Goal: Task Accomplishment & Management: Manage account settings

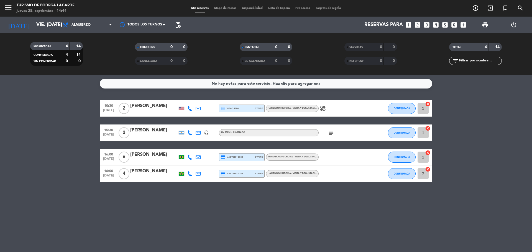
click at [189, 109] on icon at bounding box center [189, 108] width 5 height 5
click at [194, 98] on span "content_paste" at bounding box center [196, 99] width 4 height 4
click at [149, 101] on div "10:30 [DATE] 2 [PERSON_NAME] [PHONE_NUMBER] Copiar content_paste | credit_card …" at bounding box center [266, 108] width 332 height 17
click at [151, 106] on div "[PERSON_NAME]" at bounding box center [153, 105] width 47 height 7
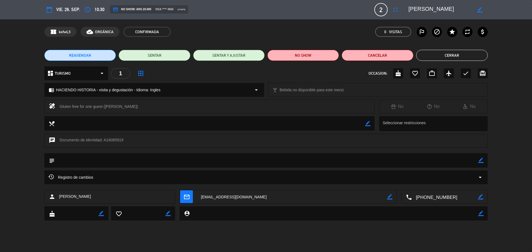
click at [431, 8] on textarea at bounding box center [439, 10] width 63 height 10
click at [427, 57] on button "Cerrar" at bounding box center [451, 55] width 71 height 11
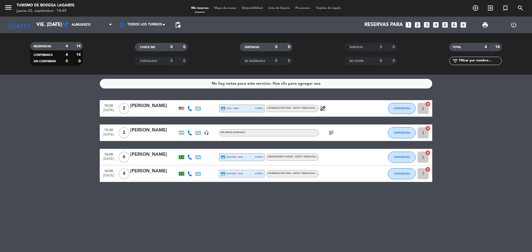
click at [331, 131] on icon "subject" at bounding box center [331, 133] width 7 height 7
click at [190, 136] on div at bounding box center [190, 133] width 8 height 16
click at [191, 132] on icon at bounding box center [189, 132] width 5 height 5
click at [191, 122] on span "content_paste" at bounding box center [193, 124] width 4 height 4
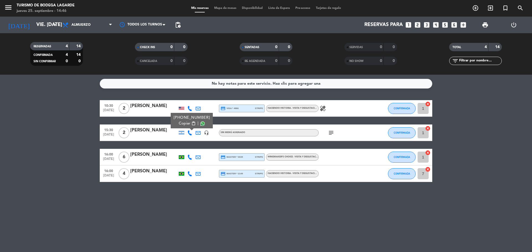
click at [159, 131] on div "[PERSON_NAME]" at bounding box center [153, 130] width 47 height 7
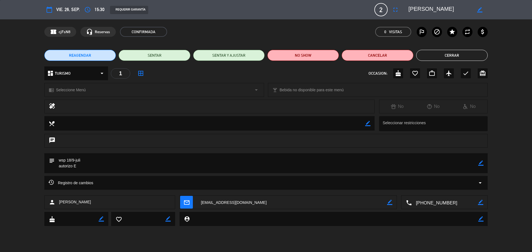
click at [434, 10] on textarea at bounding box center [439, 10] width 63 height 10
click at [430, 54] on button "Cerrar" at bounding box center [451, 55] width 71 height 11
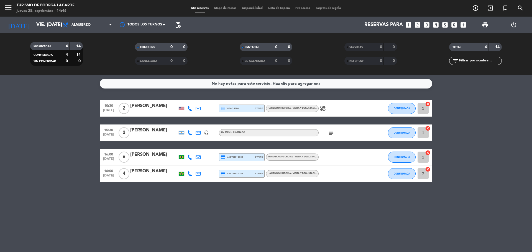
click at [153, 158] on div "[PERSON_NAME]" at bounding box center [153, 154] width 47 height 7
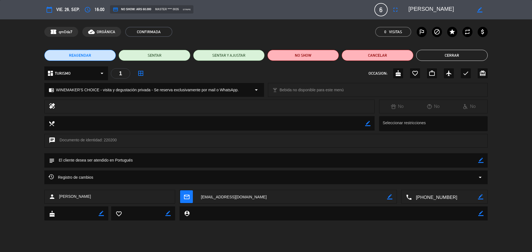
click at [424, 198] on textarea at bounding box center [445, 197] width 66 height 14
click at [443, 185] on span "Click para copiar" at bounding box center [437, 184] width 29 height 6
click at [93, 179] on span "Registro de cambios" at bounding box center [70, 177] width 45 height 7
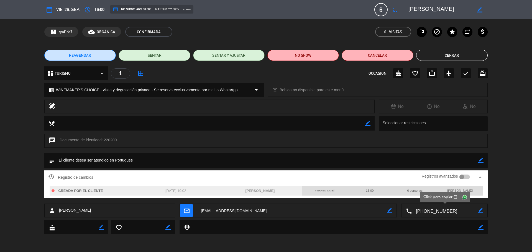
click at [93, 179] on span "Registro de cambios" at bounding box center [70, 177] width 45 height 7
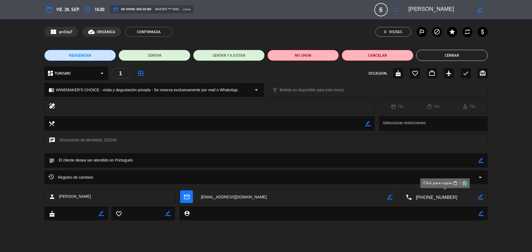
click at [456, 56] on button "Cerrar" at bounding box center [451, 55] width 71 height 11
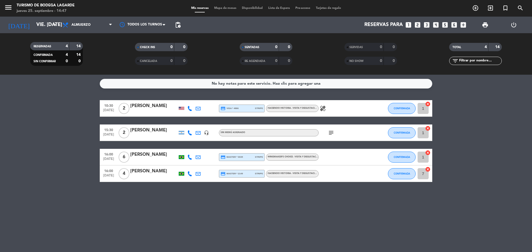
click at [160, 134] on div at bounding box center [153, 136] width 47 height 4
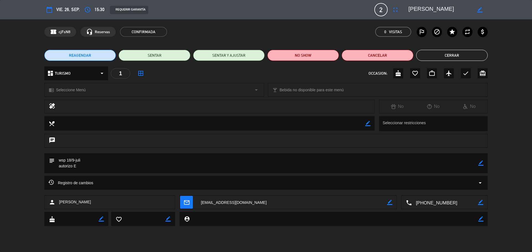
drag, startPoint x: 71, startPoint y: 89, endPoint x: 84, endPoint y: 94, distance: 13.3
click at [72, 89] on span "Seleccione Menú" at bounding box center [71, 90] width 30 height 6
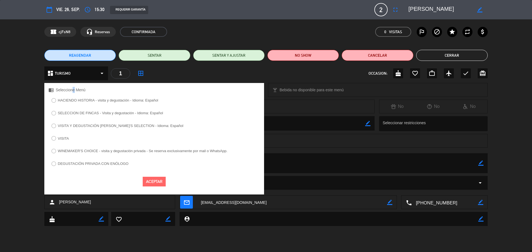
click at [129, 103] on label "HACIENDO HISTORIA - visita y degustación - Idioma: Español" at bounding box center [104, 101] width 112 height 9
click at [160, 180] on button "Aceptar" at bounding box center [154, 182] width 23 height 10
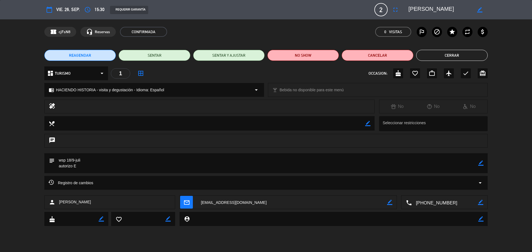
click at [454, 52] on button "Cerrar" at bounding box center [451, 55] width 71 height 11
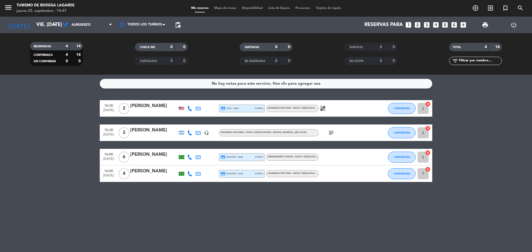
click at [159, 157] on div "[PERSON_NAME]" at bounding box center [153, 154] width 47 height 7
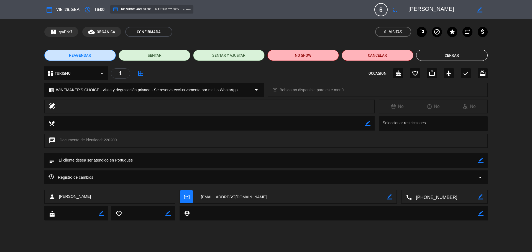
click at [433, 196] on textarea at bounding box center [445, 197] width 66 height 14
click at [442, 186] on span "Click para copiar" at bounding box center [437, 184] width 29 height 6
click at [430, 9] on textarea at bounding box center [439, 10] width 63 height 10
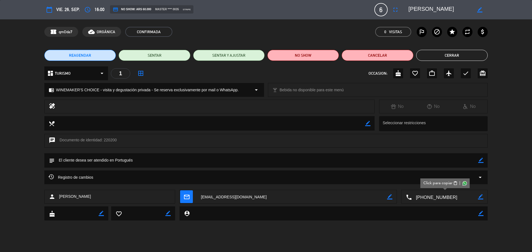
click at [431, 59] on button "Cerrar" at bounding box center [451, 55] width 71 height 11
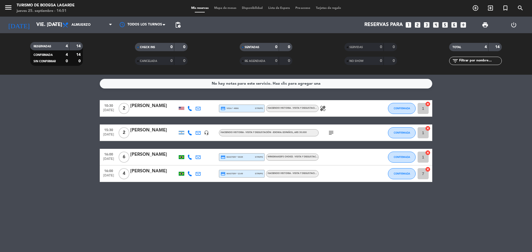
click at [154, 175] on div "[PERSON_NAME]" at bounding box center [153, 171] width 47 height 7
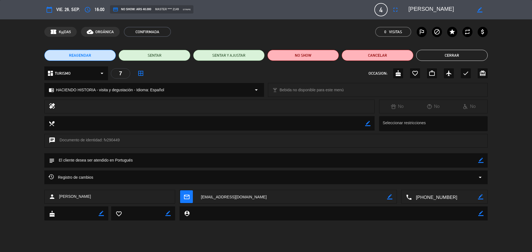
click at [428, 196] on textarea at bounding box center [445, 197] width 66 height 14
click at [427, 178] on div "Registro de cambios arrow_drop_down" at bounding box center [265, 177] width 435 height 7
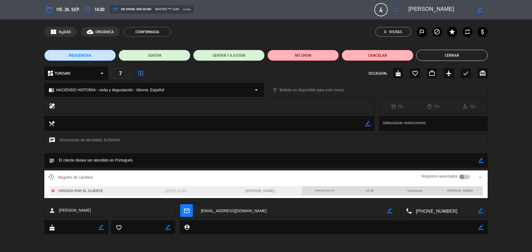
click at [431, 213] on textarea at bounding box center [445, 211] width 66 height 14
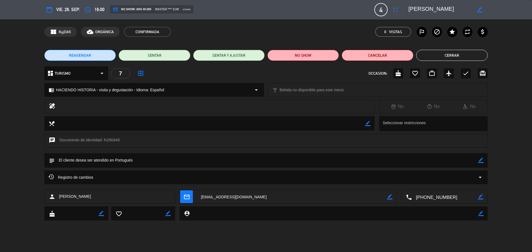
click at [433, 196] on textarea at bounding box center [445, 197] width 66 height 14
click at [435, 184] on span "Click para copiar" at bounding box center [437, 184] width 29 height 6
click at [429, 8] on textarea at bounding box center [439, 10] width 63 height 10
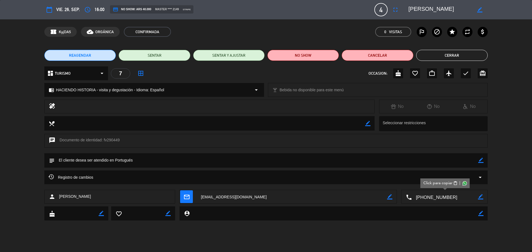
click at [447, 53] on button "Cerrar" at bounding box center [451, 55] width 71 height 11
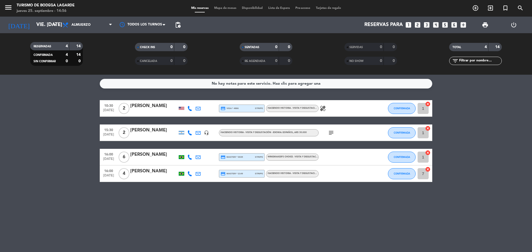
click at [163, 155] on div "[PERSON_NAME]" at bounding box center [153, 154] width 47 height 7
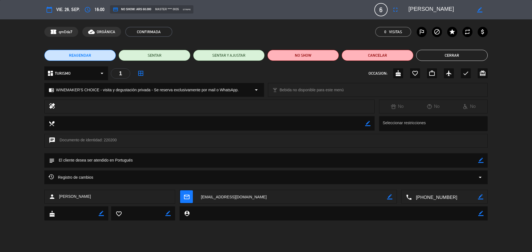
click at [109, 176] on div "Registro de cambios arrow_drop_down" at bounding box center [265, 177] width 435 height 7
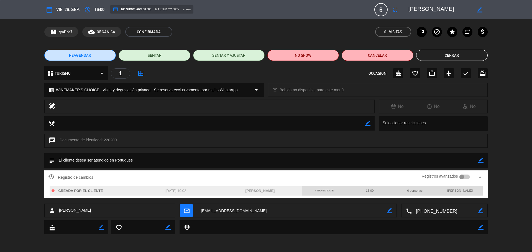
click at [109, 176] on div "Registro de cambios Registros avanzados arrow_drop_up" at bounding box center [265, 177] width 435 height 8
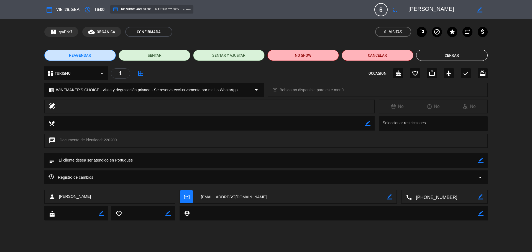
click at [450, 53] on button "Cerrar" at bounding box center [451, 55] width 71 height 11
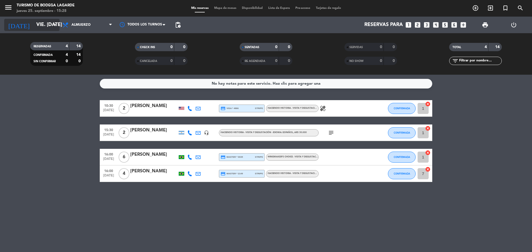
click at [52, 26] on icon "arrow_drop_down" at bounding box center [55, 25] width 7 height 7
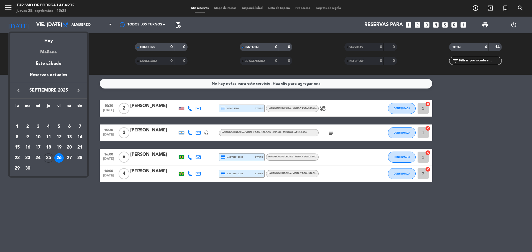
click at [48, 52] on div "Mañana" at bounding box center [49, 50] width 78 height 11
